Goal: Information Seeking & Learning: Learn about a topic

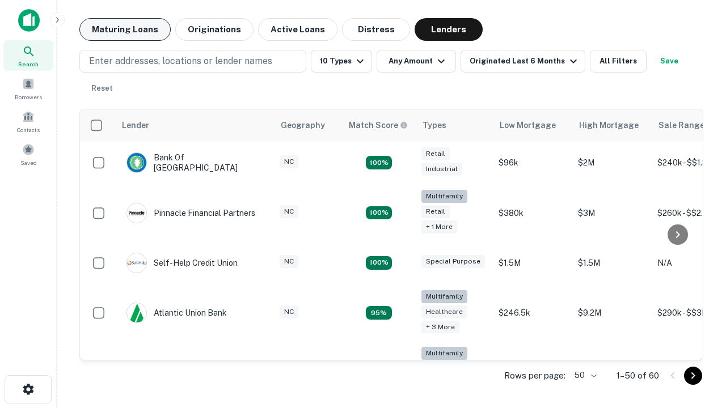
click at [125, 30] on button "Maturing Loans" at bounding box center [124, 29] width 91 height 23
